Goal: Check status: Check status

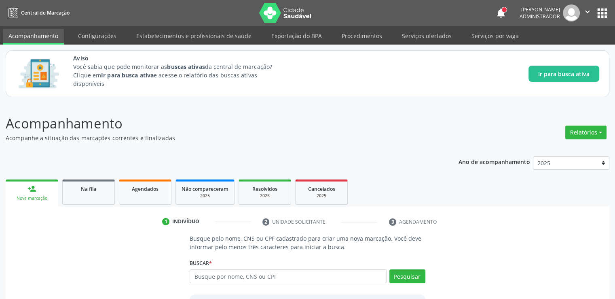
click at [275, 258] on div "Buscar * 02038939489 Busque por nome, CNS ou CPF Nenhum resultado encontrado pa…" at bounding box center [307, 273] width 235 height 32
click at [278, 271] on input "text" at bounding box center [288, 276] width 197 height 14
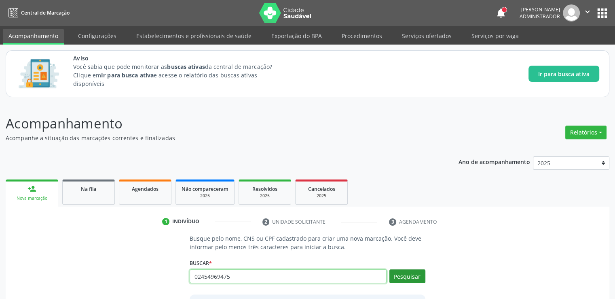
type input "02454969475"
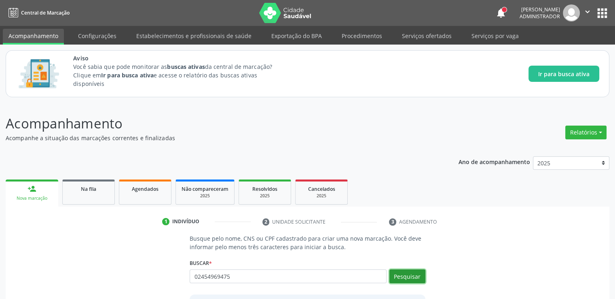
click at [415, 277] on button "Pesquisar" at bounding box center [408, 276] width 36 height 14
type input "02454969475"
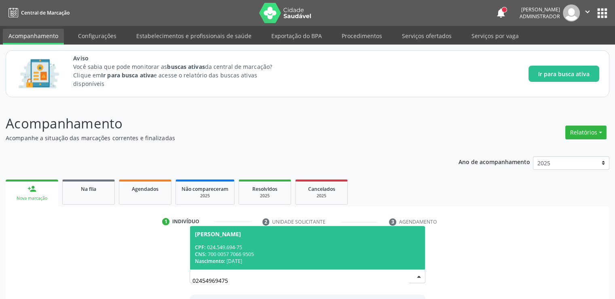
scroll to position [71, 0]
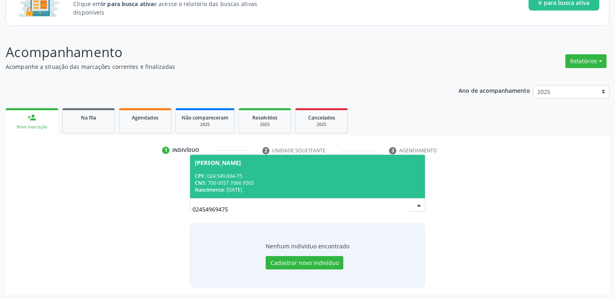
click at [268, 190] on div "Nascimento: 24/11/1977" at bounding box center [307, 189] width 225 height 7
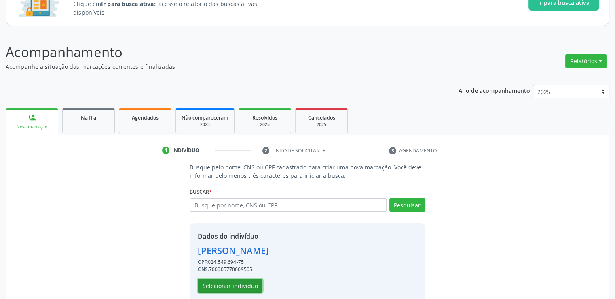
click at [232, 285] on button "Selecionar indivíduo" at bounding box center [230, 285] width 65 height 14
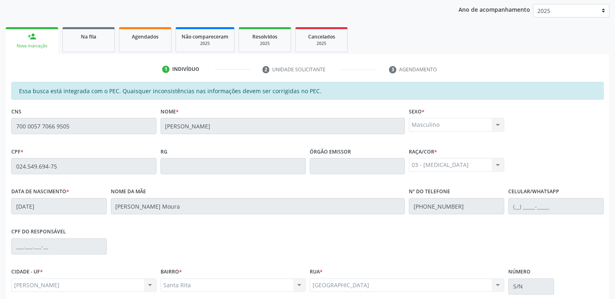
scroll to position [221, 0]
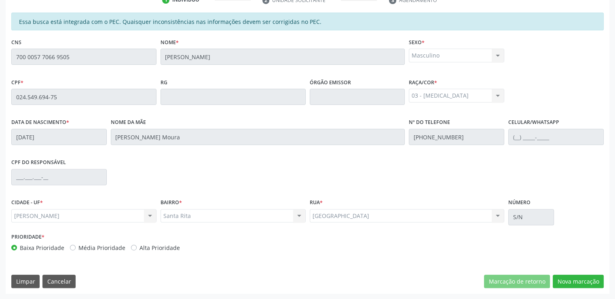
click at [267, 280] on div "Limpar Cancelar Marcação de retorno Nova marcação" at bounding box center [307, 281] width 593 height 14
click at [59, 279] on button "Cancelar" at bounding box center [58, 281] width 33 height 14
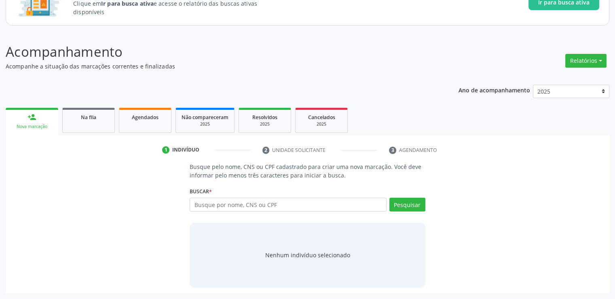
scroll to position [71, 0]
click at [145, 116] on span "Agendados" at bounding box center [145, 117] width 27 height 7
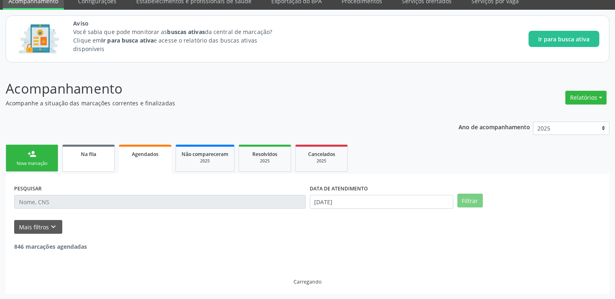
click at [89, 154] on span "Na fila" at bounding box center [88, 154] width 15 height 7
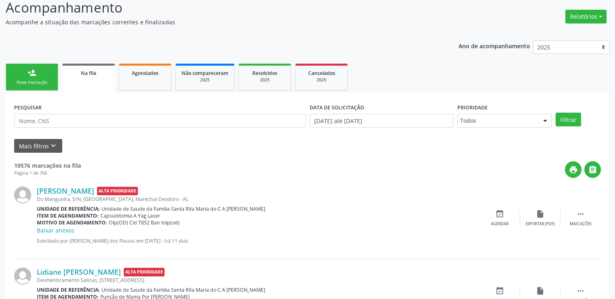
scroll to position [156, 0]
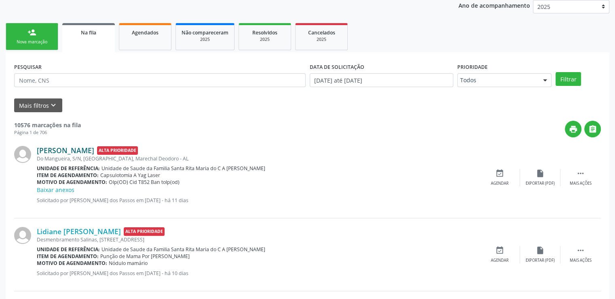
click at [94, 146] on link "Maria Madalena Gomes dos Santos" at bounding box center [65, 150] width 57 height 9
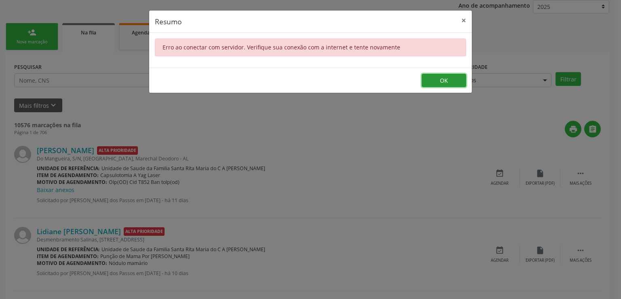
click at [439, 80] on button "OK" at bounding box center [444, 81] width 45 height 14
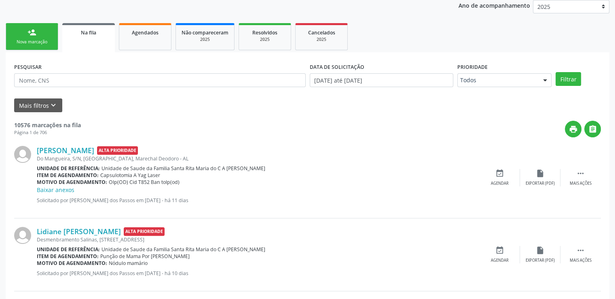
click at [310, 194] on div "Maria Madalena Gomes dos Santos Alta Prioridade Do Mangueira, S/N, Santa Rita, …" at bounding box center [258, 178] width 443 height 64
click at [95, 231] on link "Lidiane Maria dos Santos" at bounding box center [79, 231] width 84 height 9
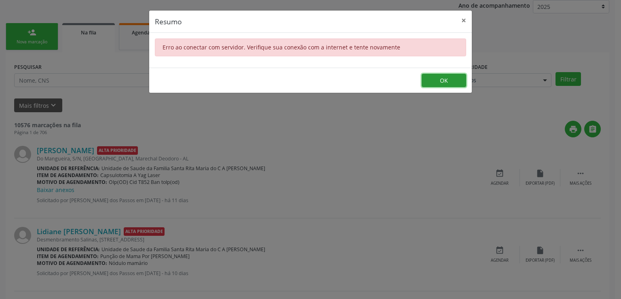
click at [455, 77] on button "OK" at bounding box center [444, 81] width 45 height 14
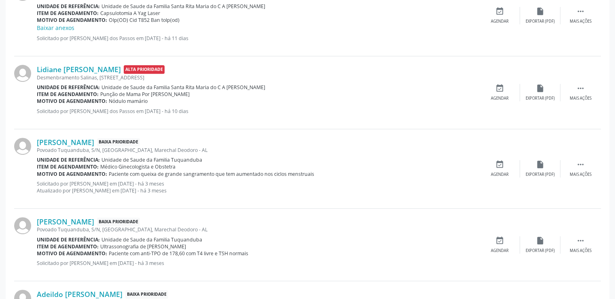
scroll to position [439, 0]
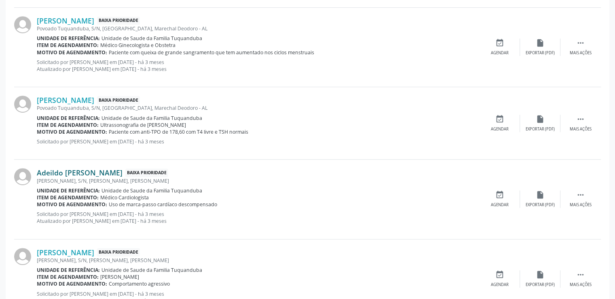
click at [62, 171] on link "Adeildo Nunes Viana" at bounding box center [80, 172] width 86 height 9
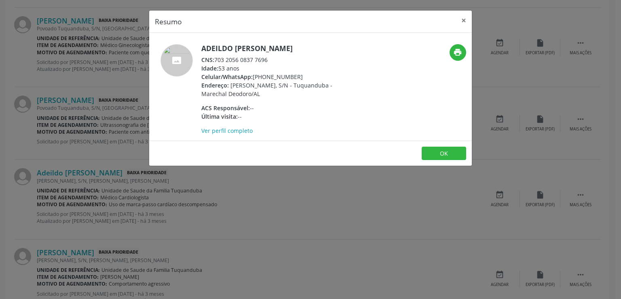
click at [468, 157] on footer "OK" at bounding box center [310, 152] width 323 height 25
click at [458, 156] on button "OK" at bounding box center [444, 153] width 45 height 14
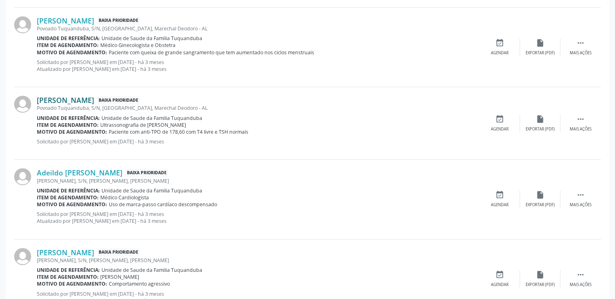
click at [70, 101] on link "Josefa Eliane da Conceicao" at bounding box center [65, 99] width 57 height 9
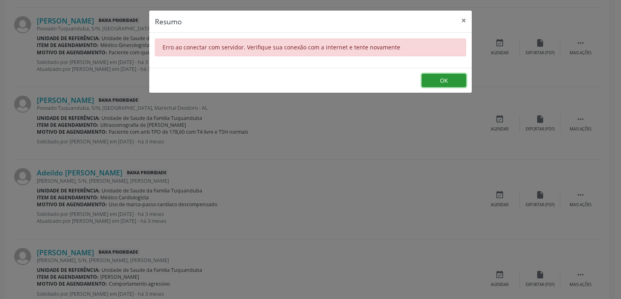
click at [450, 82] on button "OK" at bounding box center [444, 81] width 45 height 14
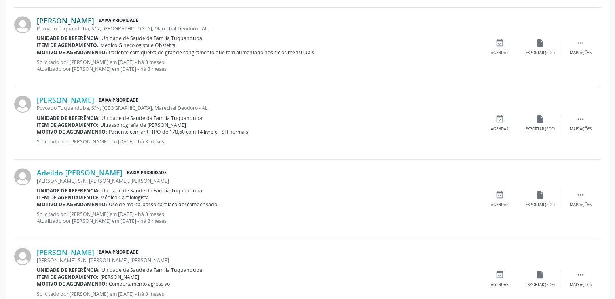
click at [71, 23] on link "Daiane Viana da Silva" at bounding box center [65, 20] width 57 height 9
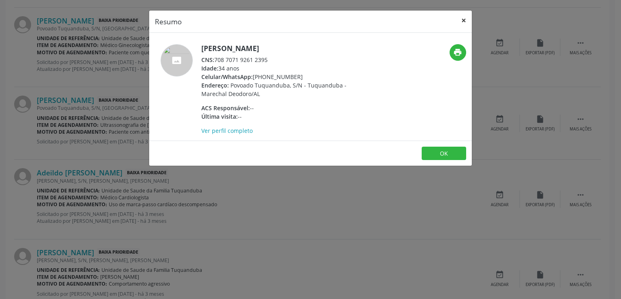
click at [463, 18] on button "×" at bounding box center [464, 21] width 16 height 20
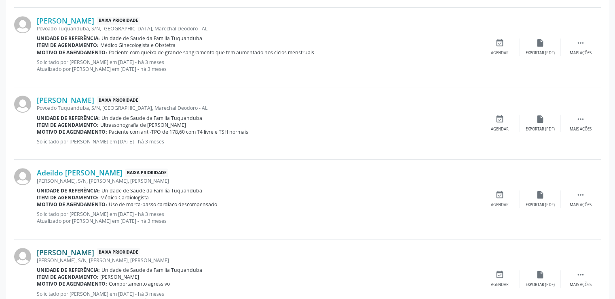
click at [84, 248] on link "Matheus Isaac Silva Lima dos Santos" at bounding box center [65, 252] width 57 height 9
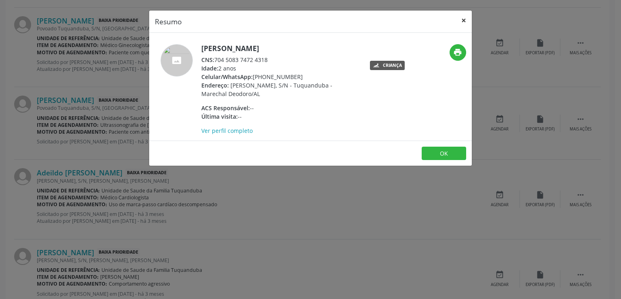
click at [466, 21] on button "×" at bounding box center [464, 21] width 16 height 20
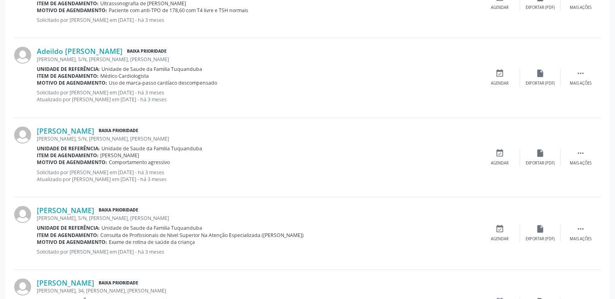
scroll to position [601, 0]
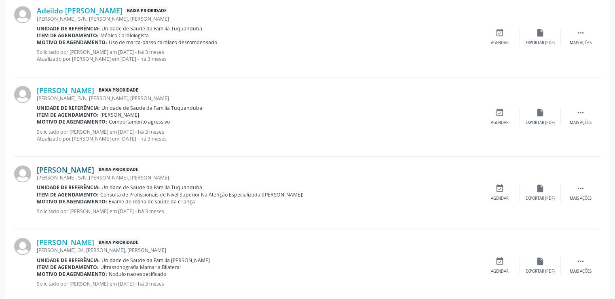
click at [94, 169] on link "Joao Lucas Leite Pereira" at bounding box center [65, 169] width 57 height 9
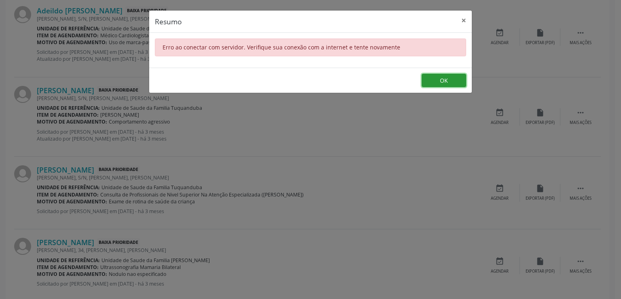
click at [464, 81] on button "OK" at bounding box center [444, 81] width 45 height 14
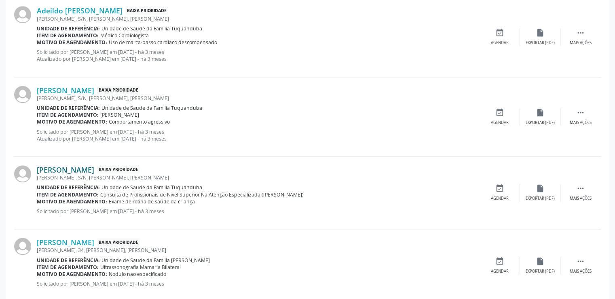
click at [68, 168] on link "Joao Lucas Leite Pereira" at bounding box center [65, 169] width 57 height 9
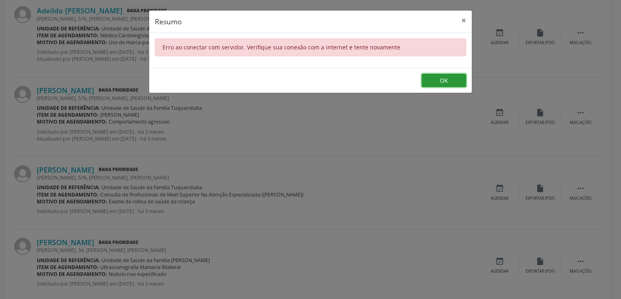
click at [463, 77] on button "OK" at bounding box center [444, 81] width 45 height 14
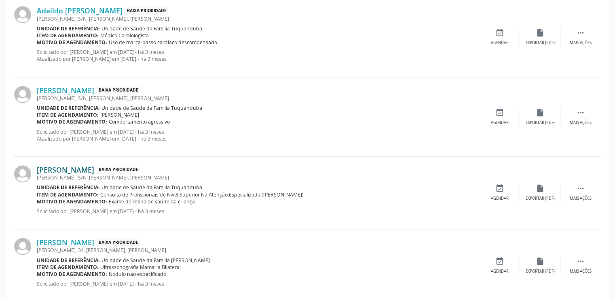
click at [94, 167] on link "Joao Lucas Leite Pereira" at bounding box center [65, 169] width 57 height 9
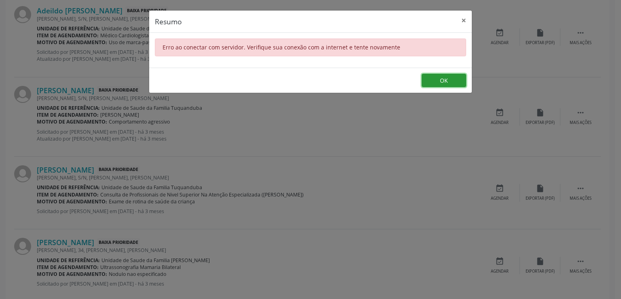
click at [453, 78] on button "OK" at bounding box center [444, 81] width 45 height 14
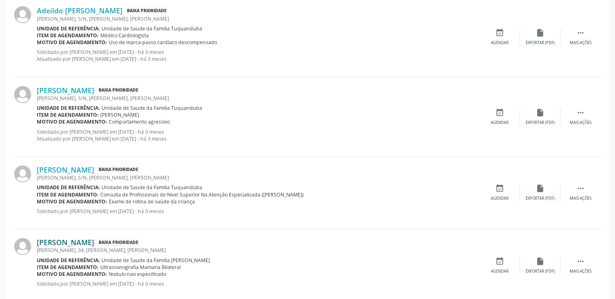
click at [54, 243] on link "Juliana de Jesus Oliveira" at bounding box center [65, 242] width 57 height 9
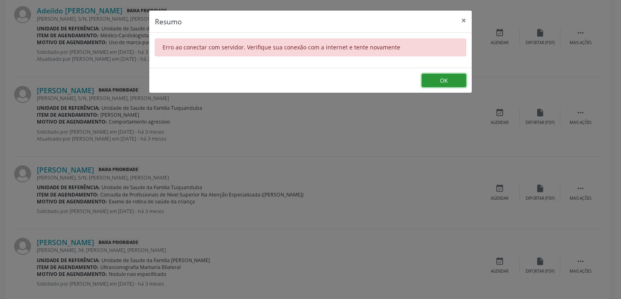
click at [450, 80] on button "OK" at bounding box center [444, 81] width 45 height 14
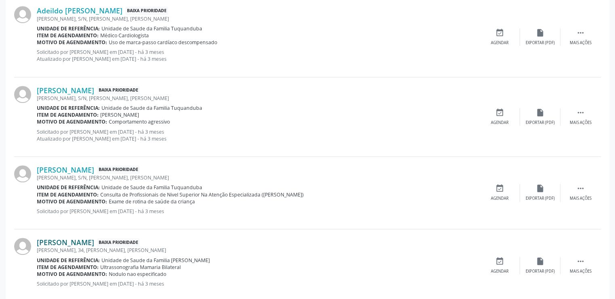
click at [58, 241] on link "Juliana de Jesus Oliveira" at bounding box center [65, 242] width 57 height 9
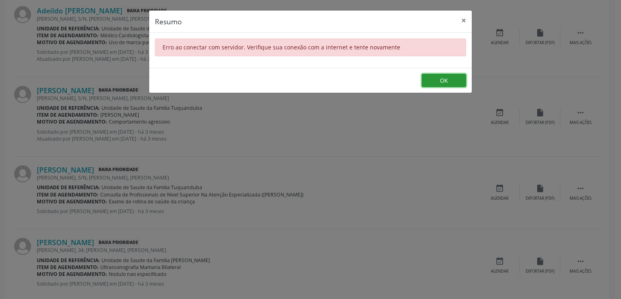
click at [449, 83] on button "OK" at bounding box center [444, 81] width 45 height 14
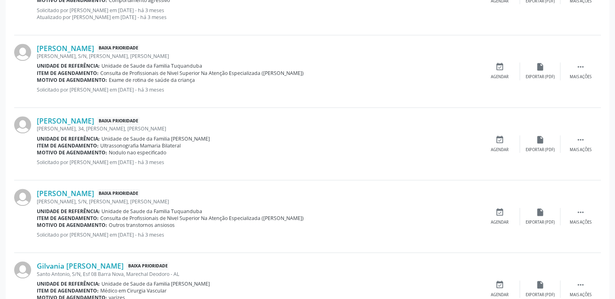
scroll to position [844, 0]
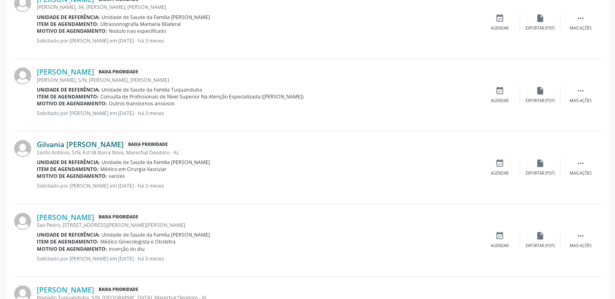
click at [78, 144] on link "Gilvania Maria dos Santos" at bounding box center [80, 144] width 87 height 9
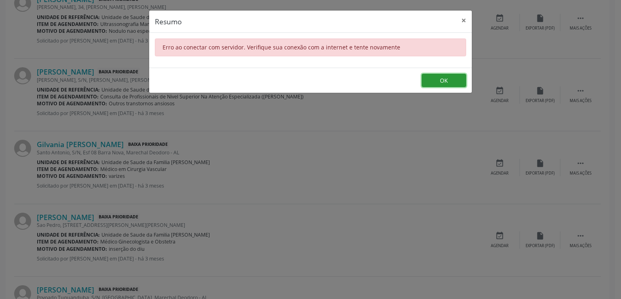
click at [451, 81] on button "OK" at bounding box center [444, 81] width 45 height 14
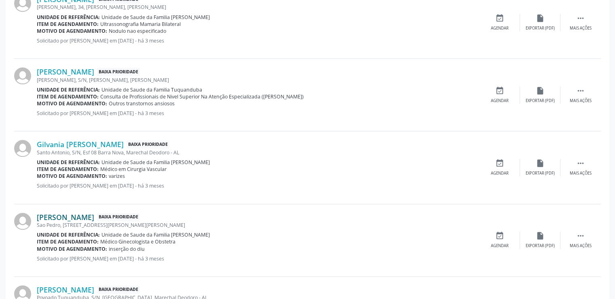
click at [74, 216] on link "Mariana Marjorye Ferreira da Silva" at bounding box center [65, 216] width 57 height 9
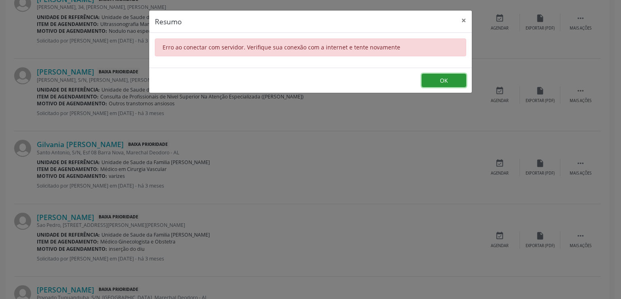
click at [460, 85] on button "OK" at bounding box center [444, 81] width 45 height 14
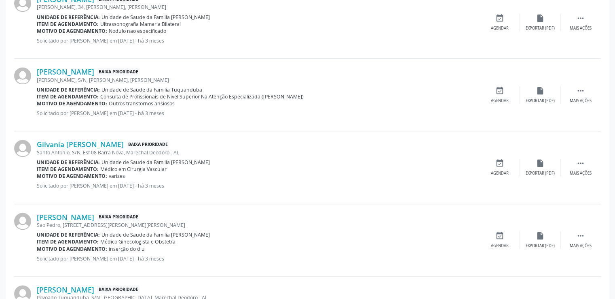
click at [263, 205] on div "Mariana Marjorye Ferreira da Silva Baixa Prioridade Sao Pedro, 245, Barro Verme…" at bounding box center [307, 240] width 587 height 72
click at [69, 214] on link "Mariana Marjorye Ferreira da Silva" at bounding box center [65, 216] width 57 height 9
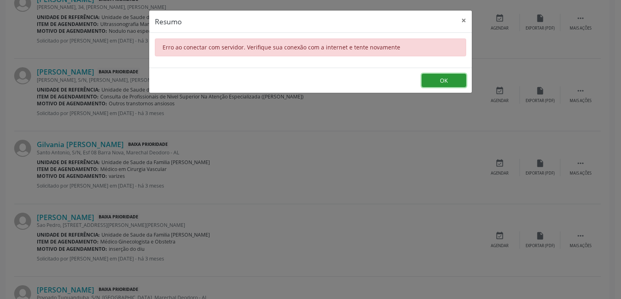
click at [454, 78] on button "OK" at bounding box center [444, 81] width 45 height 14
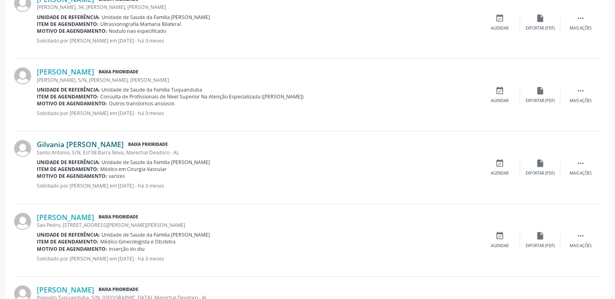
click at [100, 141] on link "Gilvania Maria dos Santos" at bounding box center [80, 144] width 87 height 9
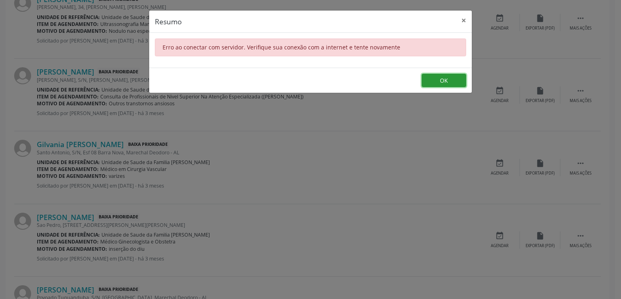
click at [447, 77] on button "OK" at bounding box center [444, 81] width 45 height 14
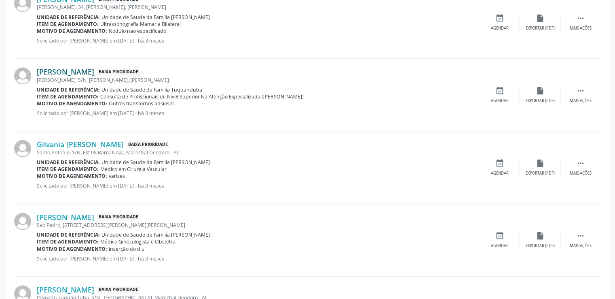
click at [74, 71] on link "Emilly Vitoria dos Santos" at bounding box center [65, 71] width 57 height 9
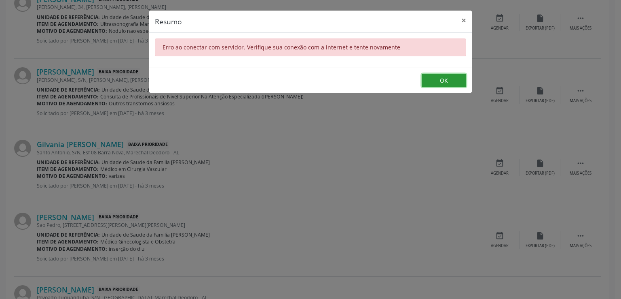
click at [437, 81] on button "OK" at bounding box center [444, 81] width 45 height 14
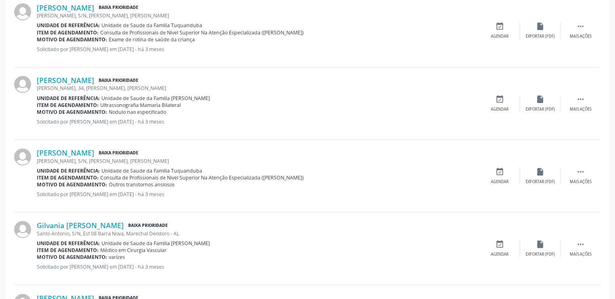
scroll to position [723, 0]
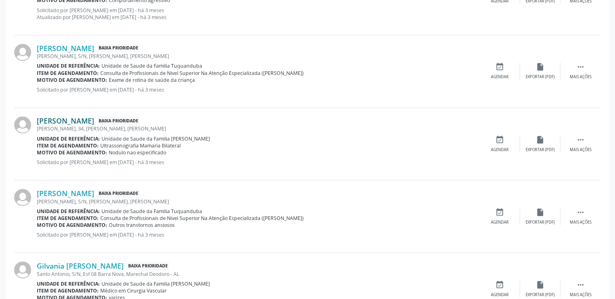
click at [84, 119] on link "Juliana de Jesus Oliveira" at bounding box center [65, 120] width 57 height 9
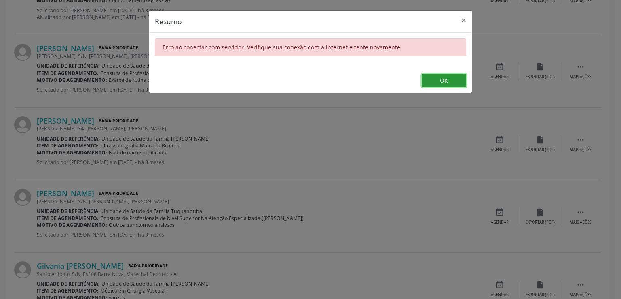
click at [441, 80] on button "OK" at bounding box center [444, 81] width 45 height 14
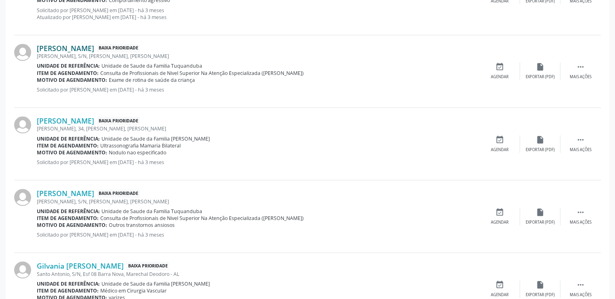
click at [88, 45] on link "Joao Lucas Leite Pereira" at bounding box center [65, 48] width 57 height 9
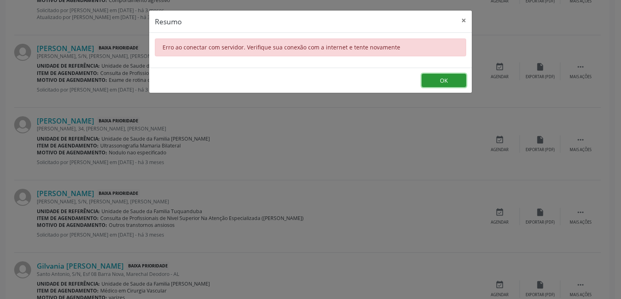
click at [445, 82] on button "OK" at bounding box center [444, 81] width 45 height 14
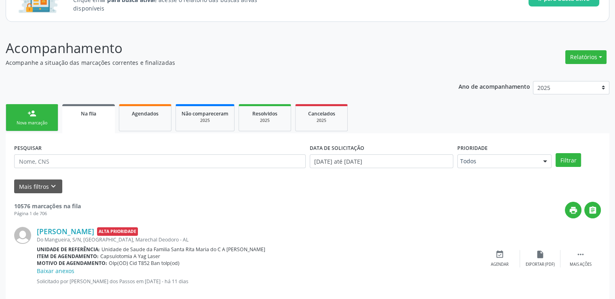
scroll to position [0, 0]
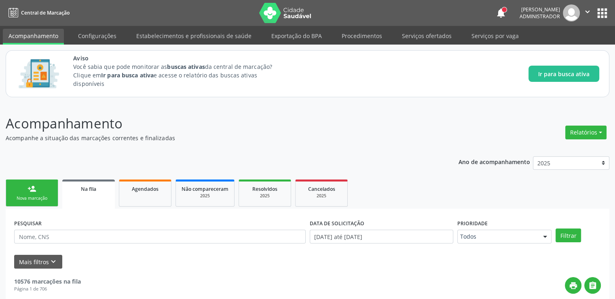
click at [39, 194] on link "person_add Nova marcação" at bounding box center [32, 192] width 53 height 27
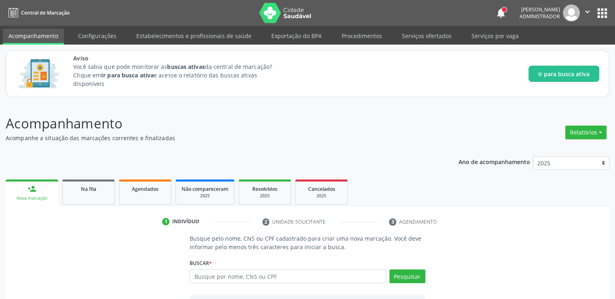
scroll to position [71, 0]
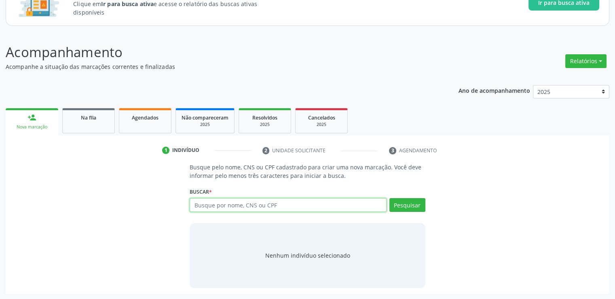
click at [327, 204] on input "text" at bounding box center [288, 205] width 197 height 14
type input "02038939489"
click at [411, 204] on button "Pesquisar" at bounding box center [408, 205] width 36 height 14
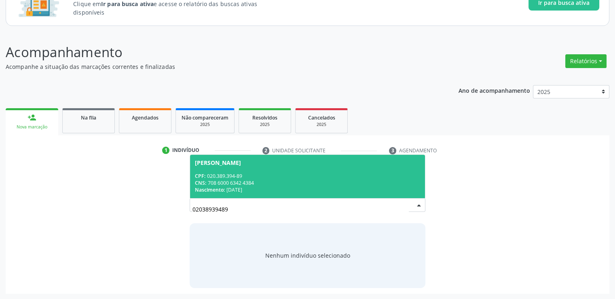
click at [272, 177] on div "CPF: 020.389.394-89" at bounding box center [307, 175] width 225 height 7
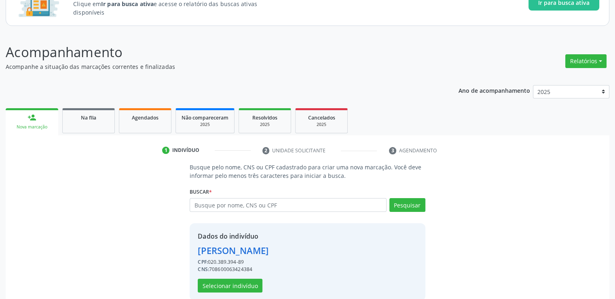
click at [515, 252] on div "Busque pelo nome, CNS ou CPF cadastrado para criar uma nova marcação. Você deve…" at bounding box center [307, 231] width 593 height 137
click at [242, 289] on button "Selecionar indivíduo" at bounding box center [230, 285] width 65 height 14
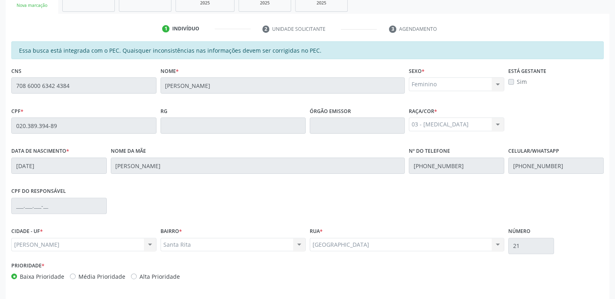
scroll to position [221, 0]
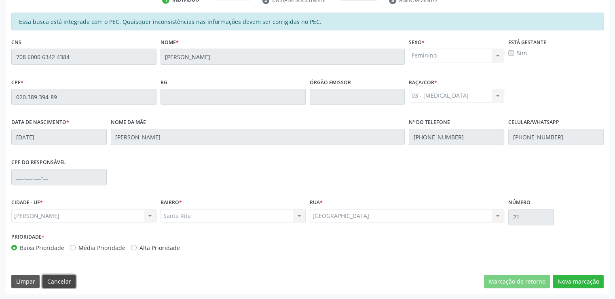
click at [56, 282] on button "Cancelar" at bounding box center [58, 281] width 33 height 14
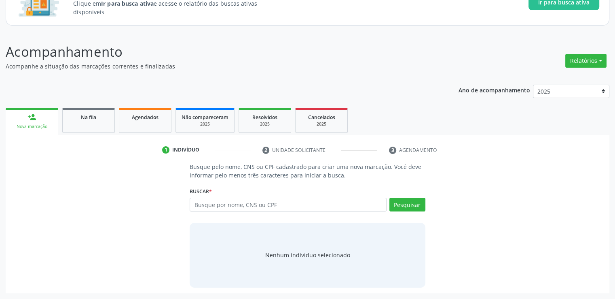
scroll to position [71, 0]
click at [93, 120] on span "Na fila" at bounding box center [88, 117] width 15 height 7
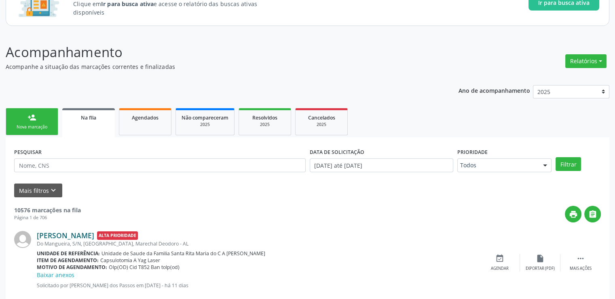
click at [84, 233] on link "Maria Madalena Gomes dos Santos" at bounding box center [65, 235] width 57 height 9
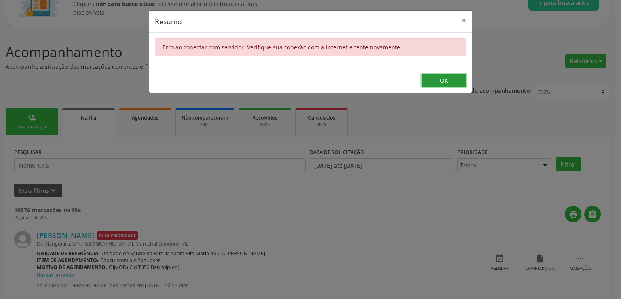
click at [448, 80] on button "OK" at bounding box center [444, 81] width 45 height 14
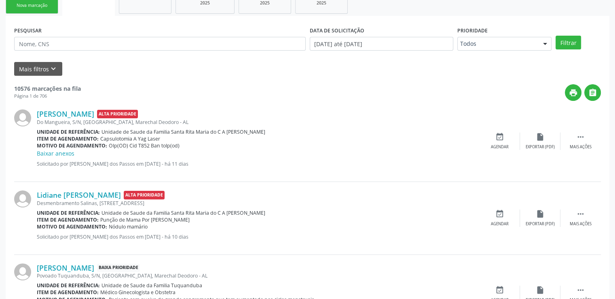
scroll to position [233, 0]
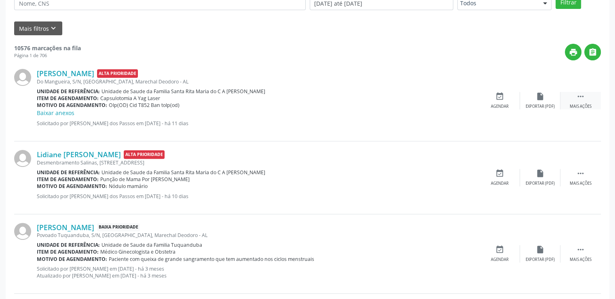
click at [584, 95] on icon "" at bounding box center [581, 96] width 9 height 9
click at [543, 99] on icon "edit" at bounding box center [540, 96] width 9 height 9
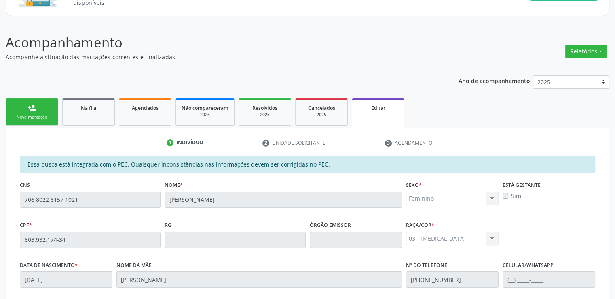
scroll to position [121, 0]
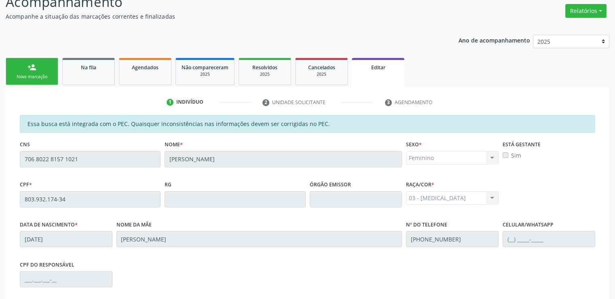
click at [13, 163] on div "1 Indivíduo 2 Unidade solicitante 3 Agendamento Essa busca está integrada com o…" at bounding box center [308, 245] width 604 height 317
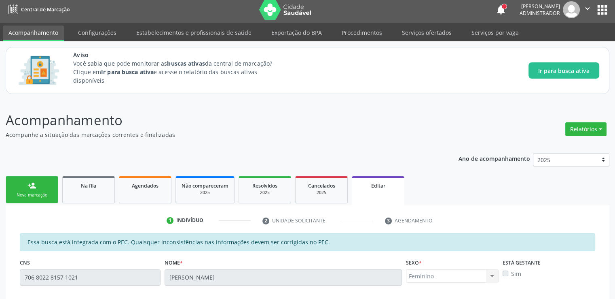
scroll to position [0, 0]
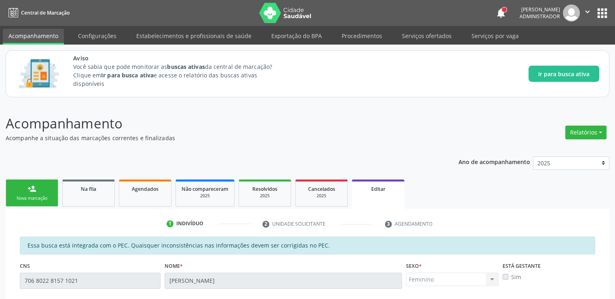
click at [253, 135] on p "Acompanhe a situação das marcações correntes e finalizadas" at bounding box center [217, 138] width 423 height 8
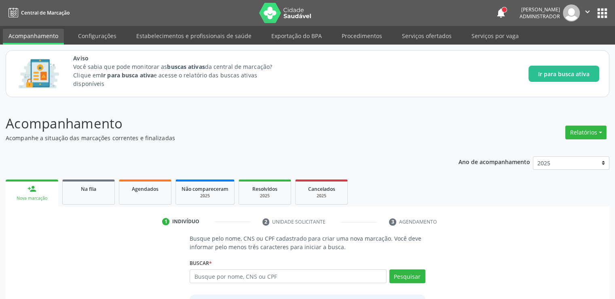
click at [607, 7] on button "apps" at bounding box center [603, 13] width 14 height 14
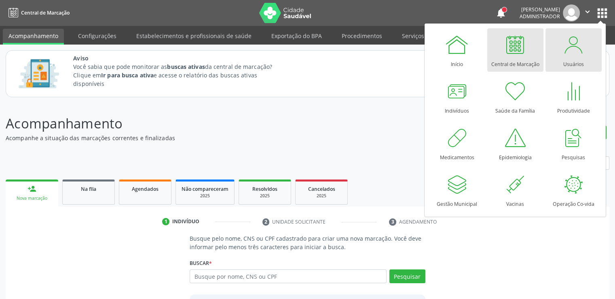
click at [580, 47] on div at bounding box center [574, 44] width 24 height 24
